Goal: Navigation & Orientation: Find specific page/section

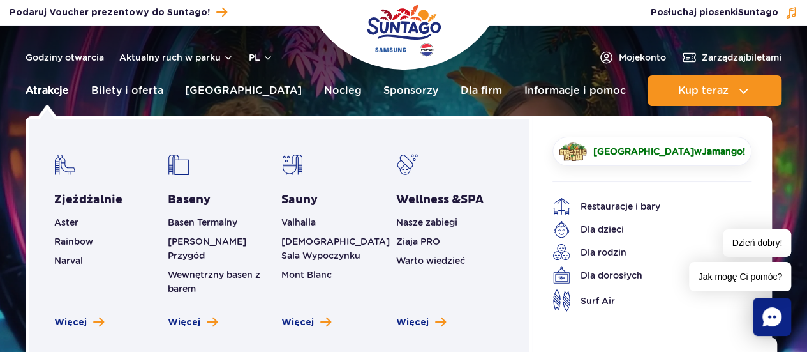
click at [52, 91] on link "Atrakcje" at bounding box center [47, 90] width 43 height 31
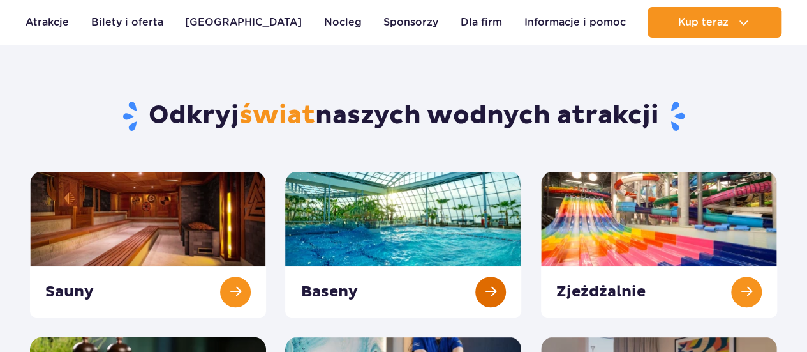
scroll to position [255, 0]
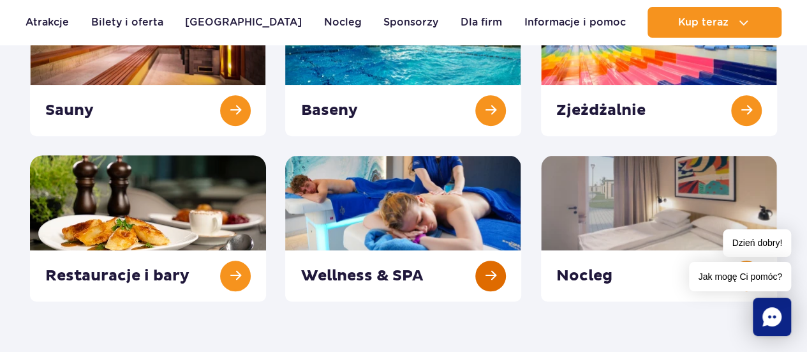
click at [489, 274] on link at bounding box center [403, 228] width 236 height 146
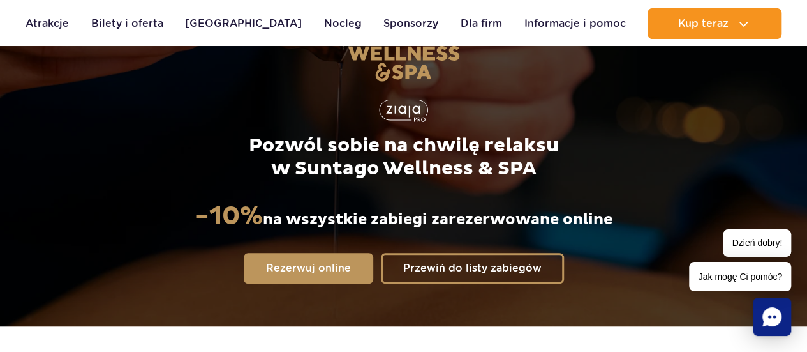
scroll to position [145, 0]
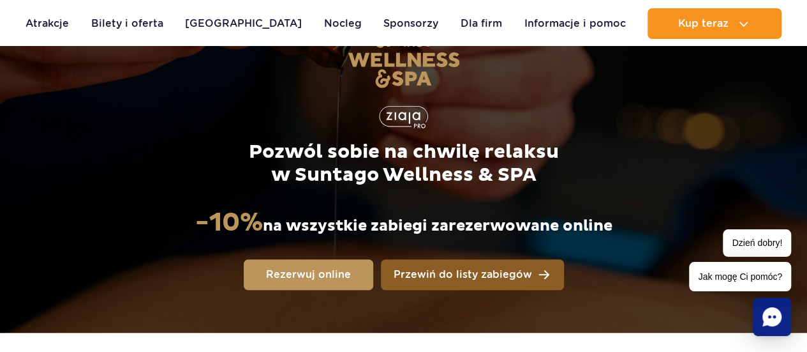
click at [447, 270] on span "Przewiń do listy zabiegów" at bounding box center [463, 274] width 138 height 10
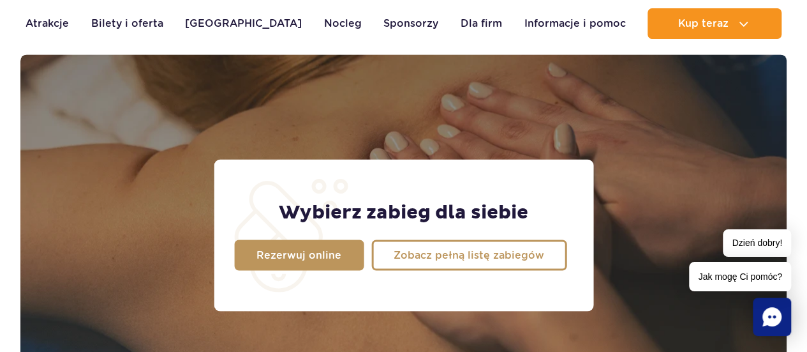
scroll to position [1006, 0]
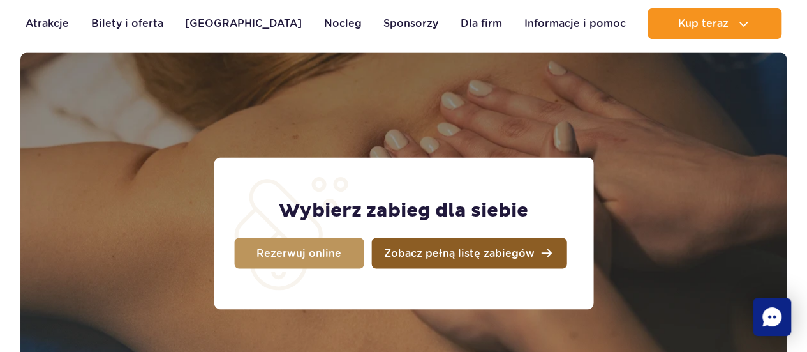
click at [447, 257] on span "Zobacz pełną listę zabiegów" at bounding box center [459, 253] width 151 height 10
